Goal: Information Seeking & Learning: Learn about a topic

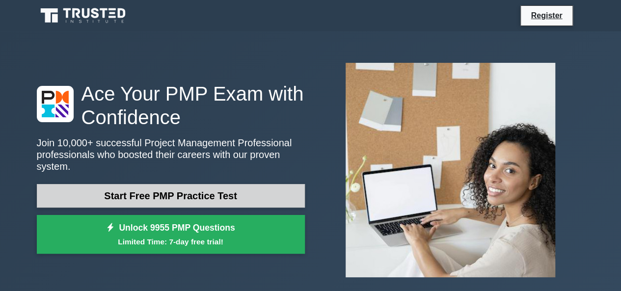
click at [174, 185] on link "Start Free PMP Practice Test" at bounding box center [171, 196] width 268 height 24
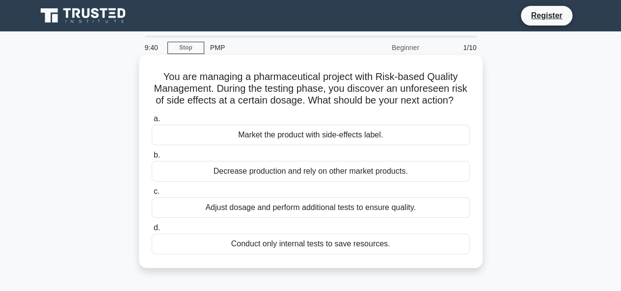
click at [249, 217] on div "Adjust dosage and perform additional tests to ensure quality." at bounding box center [311, 207] width 318 height 21
click at [152, 195] on input "c. Adjust dosage and perform additional tests to ensure quality." at bounding box center [152, 191] width 0 height 6
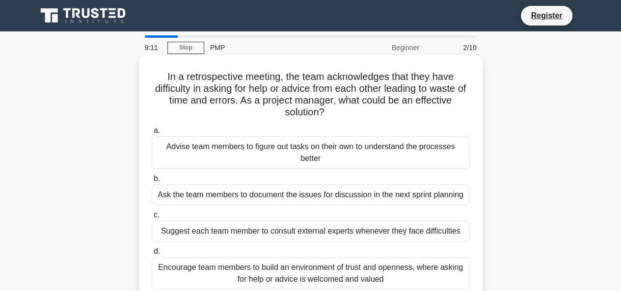
click at [275, 273] on div "Encourage team members to build an environment of trust and openness, where ask…" at bounding box center [311, 273] width 318 height 32
click at [152, 255] on input "d. Encourage team members to build an environment of trust and openness, where …" at bounding box center [152, 251] width 0 height 6
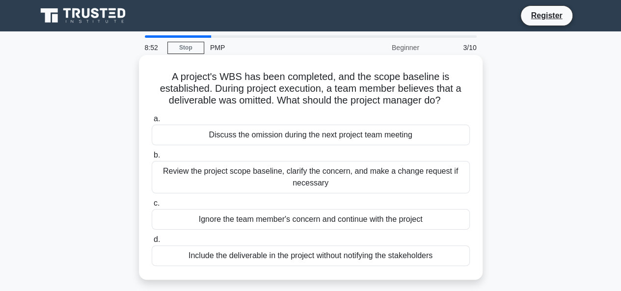
click at [267, 173] on div "Review the project scope baseline, clarify the concern, and make a change reque…" at bounding box center [311, 177] width 318 height 32
click at [152, 159] on input "b. Review the project scope baseline, clarify the concern, and make a change re…" at bounding box center [152, 155] width 0 height 6
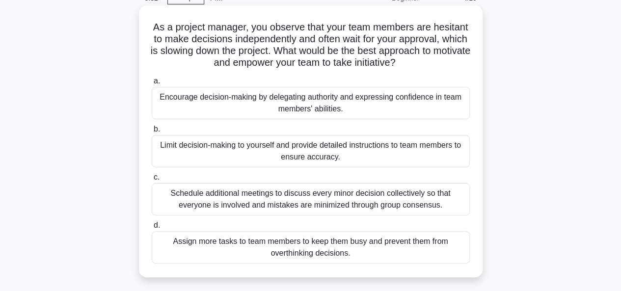
scroll to position [65, 0]
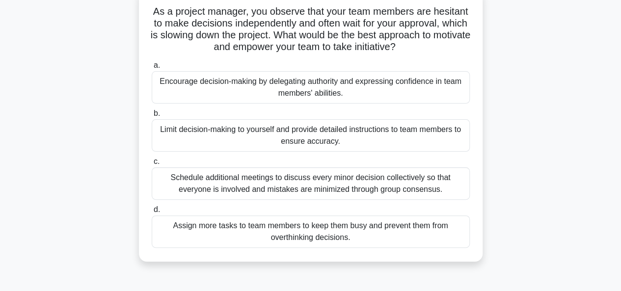
click at [279, 85] on div "Encourage decision-making by delegating authority and expressing confidence in …" at bounding box center [311, 87] width 318 height 32
click at [152, 69] on input "a. Encourage decision-making by delegating authority and expressing confidence …" at bounding box center [152, 65] width 0 height 6
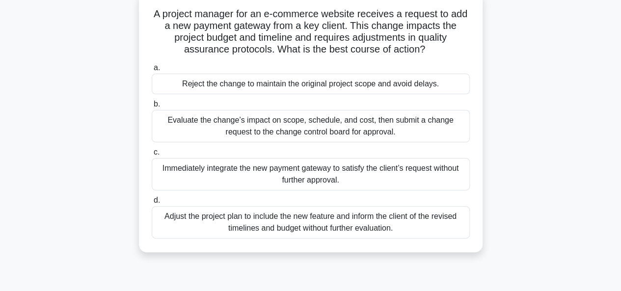
scroll to position [0, 0]
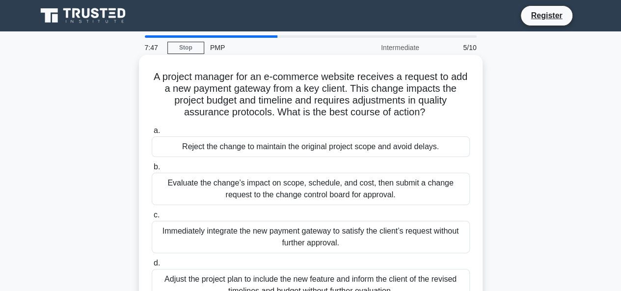
click at [270, 183] on div "Evaluate the change’s impact on scope, schedule, and cost, then submit a change…" at bounding box center [311, 189] width 318 height 32
click at [152, 170] on input "b. Evaluate the change’s impact on scope, schedule, and cost, then submit a cha…" at bounding box center [152, 167] width 0 height 6
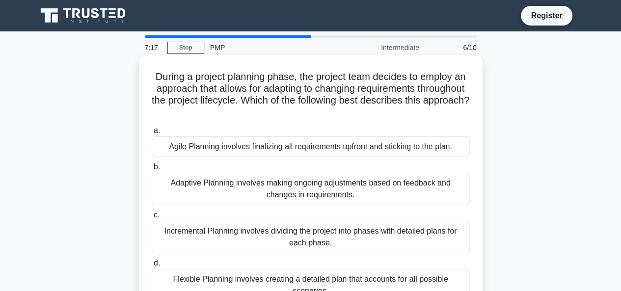
scroll to position [65, 0]
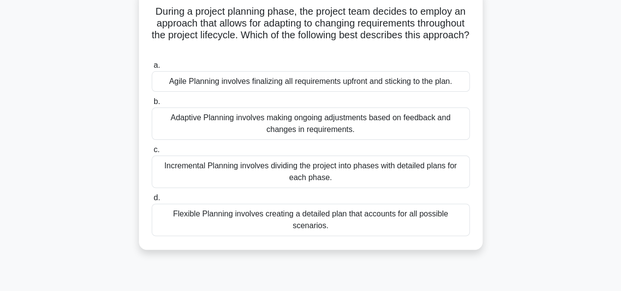
click at [261, 166] on div "Incremental Planning involves dividing the project into phases with detailed pl…" at bounding box center [311, 172] width 318 height 32
click at [152, 153] on input "c. Incremental Planning involves dividing the project into phases with detailed…" at bounding box center [152, 150] width 0 height 6
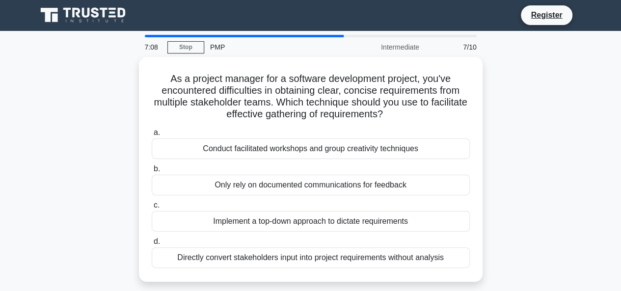
scroll to position [0, 0]
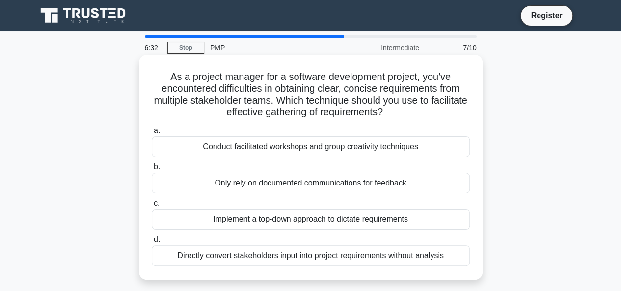
click at [272, 219] on div "Implement a top-down approach to dictate requirements" at bounding box center [311, 219] width 318 height 21
click at [152, 207] on input "c. Implement a top-down approach to dictate requirements" at bounding box center [152, 203] width 0 height 6
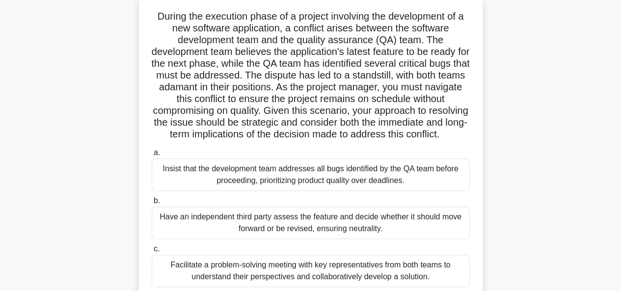
scroll to position [131, 0]
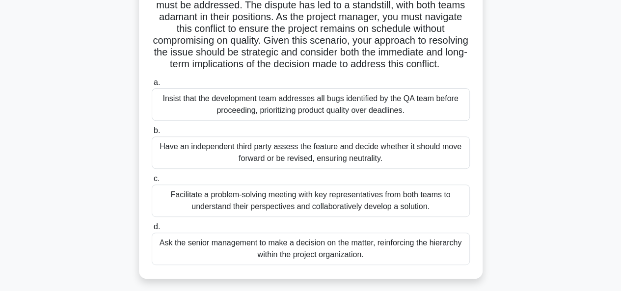
click at [257, 214] on div "Facilitate a problem-solving meeting with key representatives from both teams t…" at bounding box center [311, 201] width 318 height 32
click at [152, 182] on input "c. Facilitate a problem-solving meeting with key representatives from both team…" at bounding box center [152, 179] width 0 height 6
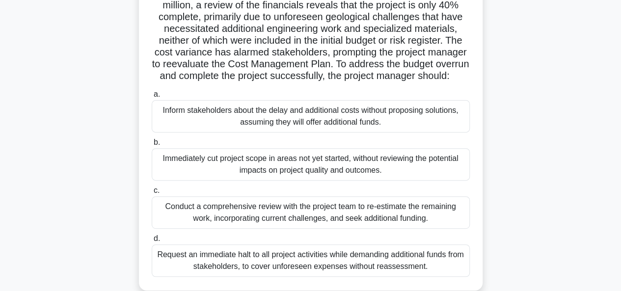
scroll to position [196, 0]
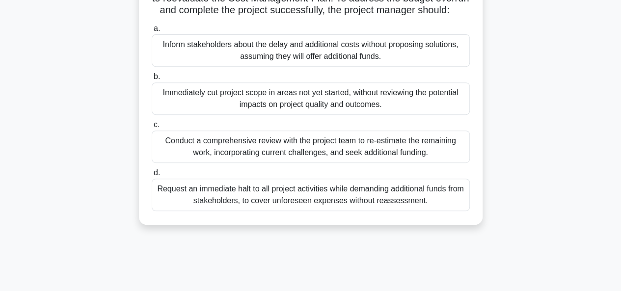
click at [256, 154] on div "Conduct a comprehensive review with the project team to re-estimate the remaini…" at bounding box center [311, 147] width 318 height 32
click at [152, 128] on input "c. Conduct a comprehensive review with the project team to re-estimate the rema…" at bounding box center [152, 125] width 0 height 6
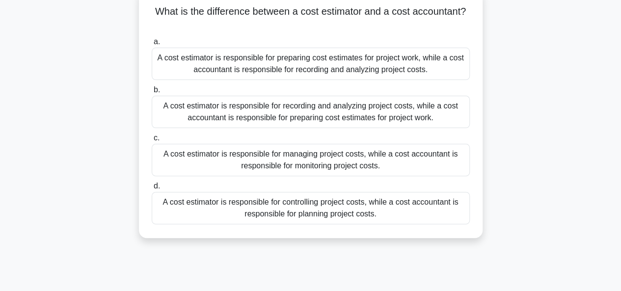
scroll to position [0, 0]
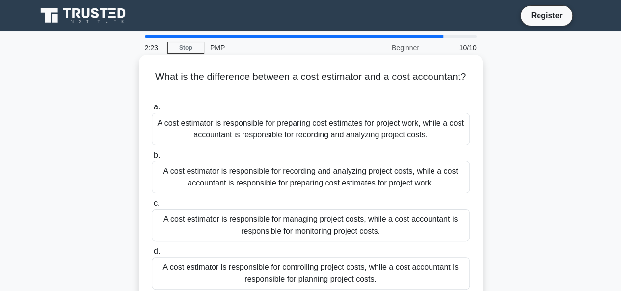
click at [262, 127] on div "A cost estimator is responsible for preparing cost estimates for project work, …" at bounding box center [311, 129] width 318 height 32
click at [152, 110] on input "a. A cost estimator is responsible for preparing cost estimates for project wor…" at bounding box center [152, 107] width 0 height 6
